Goal: Find specific page/section: Find specific page/section

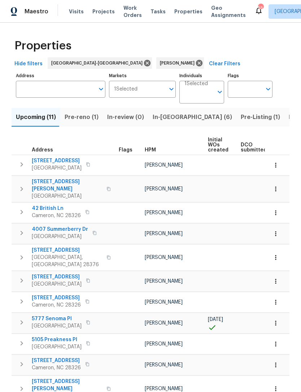
click at [51, 205] on span "42 British Ln" at bounding box center [56, 208] width 49 height 7
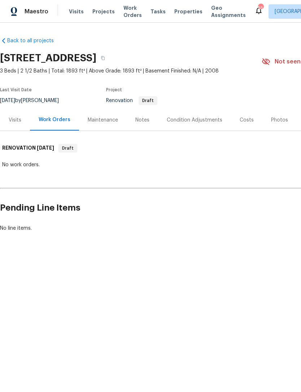
click at [19, 123] on div "Visits" at bounding box center [15, 119] width 13 height 7
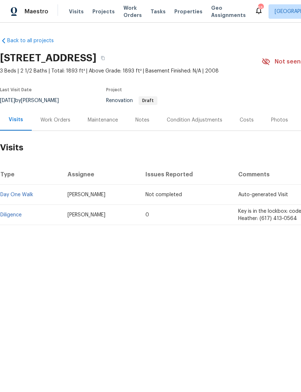
click at [147, 121] on div "Notes" at bounding box center [142, 119] width 14 height 7
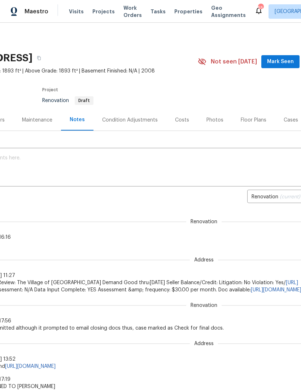
scroll to position [0, 66]
click at [142, 118] on div "Condition Adjustments" at bounding box center [128, 119] width 56 height 7
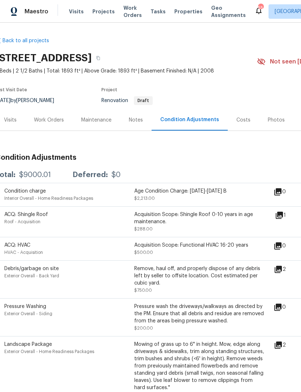
scroll to position [0, 4]
click at [241, 120] on div "Costs" at bounding box center [244, 119] width 14 height 7
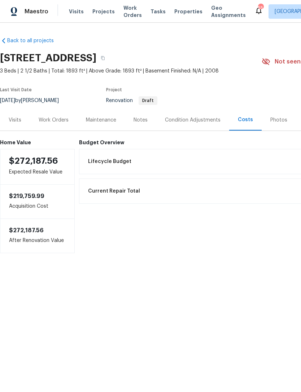
click at [56, 123] on div "Work Orders" at bounding box center [54, 119] width 30 height 7
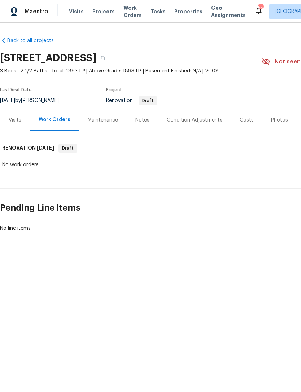
click at [204, 119] on div "Condition Adjustments" at bounding box center [195, 119] width 56 height 7
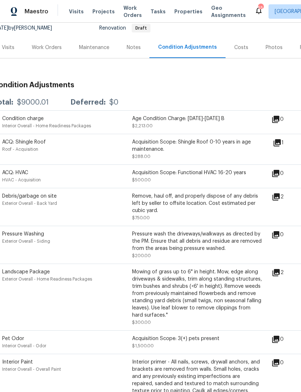
scroll to position [72, 7]
click at [279, 199] on icon at bounding box center [275, 196] width 7 height 7
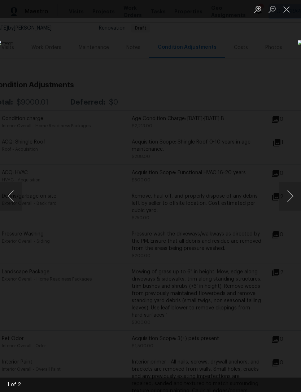
click at [293, 192] on button "Next image" at bounding box center [290, 196] width 22 height 29
click at [296, 193] on button "Next image" at bounding box center [290, 196] width 22 height 29
click at [295, 194] on button "Next image" at bounding box center [290, 196] width 22 height 29
click at [287, 9] on button "Close lightbox" at bounding box center [286, 9] width 14 height 13
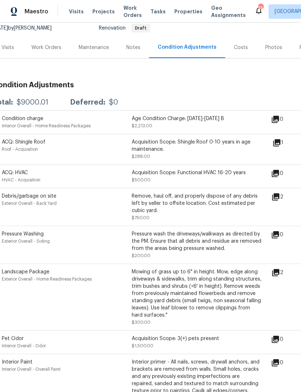
click at [281, 146] on icon at bounding box center [276, 142] width 9 height 9
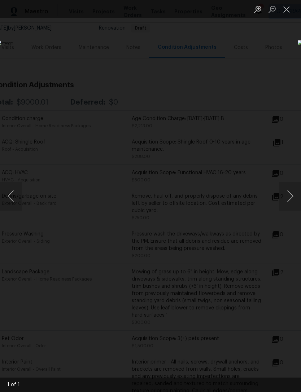
click at [288, 8] on button "Close lightbox" at bounding box center [286, 9] width 14 height 13
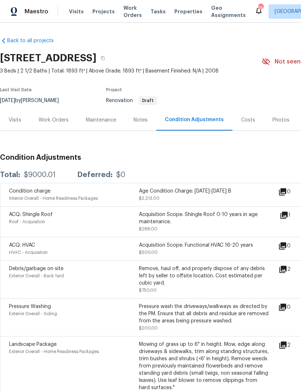
scroll to position [0, 0]
click at [52, 121] on div "Work Orders" at bounding box center [54, 119] width 30 height 7
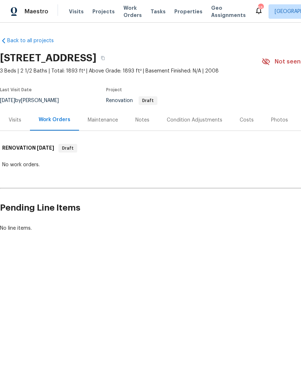
click at [16, 119] on div "Visits" at bounding box center [15, 119] width 13 height 7
